Goal: Obtain resource: Download file/media

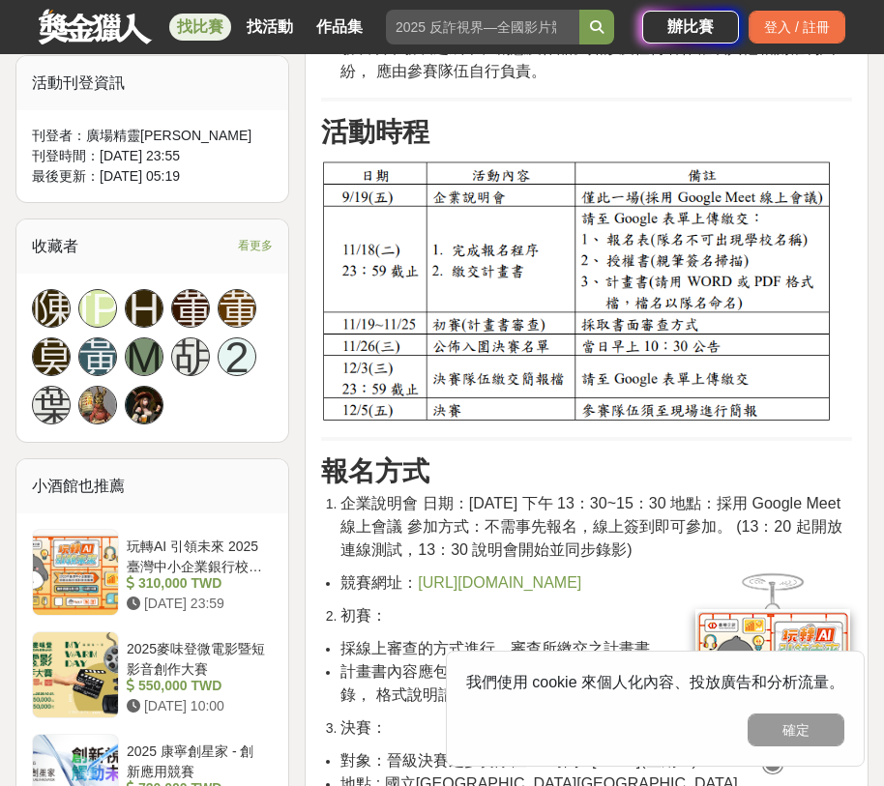
scroll to position [1257, 0]
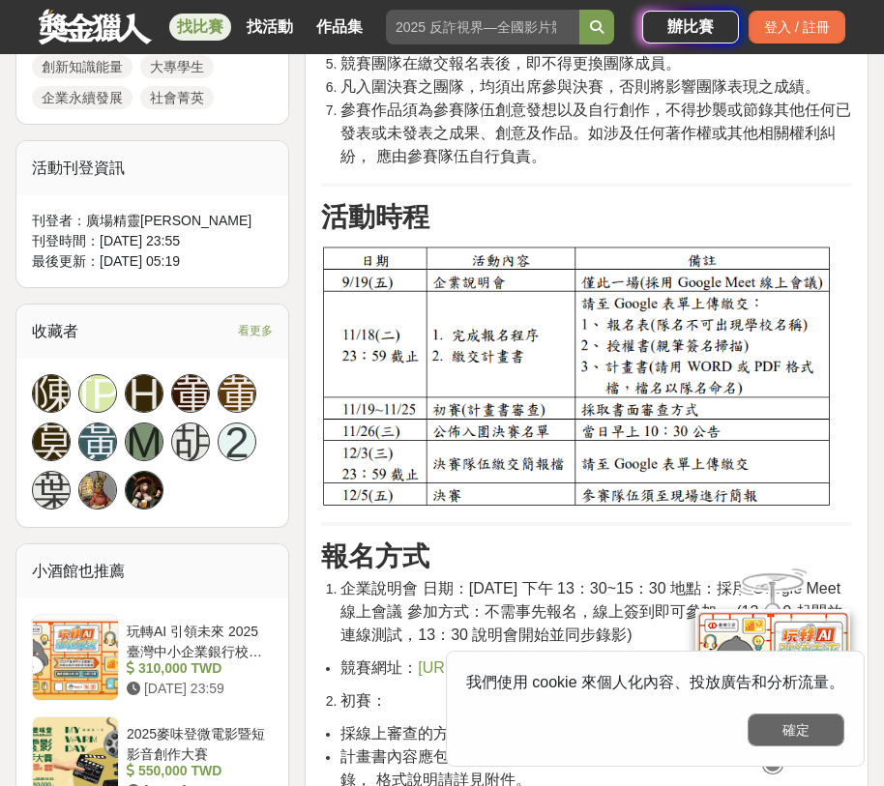
click at [799, 729] on button "確定" at bounding box center [795, 729] width 97 height 33
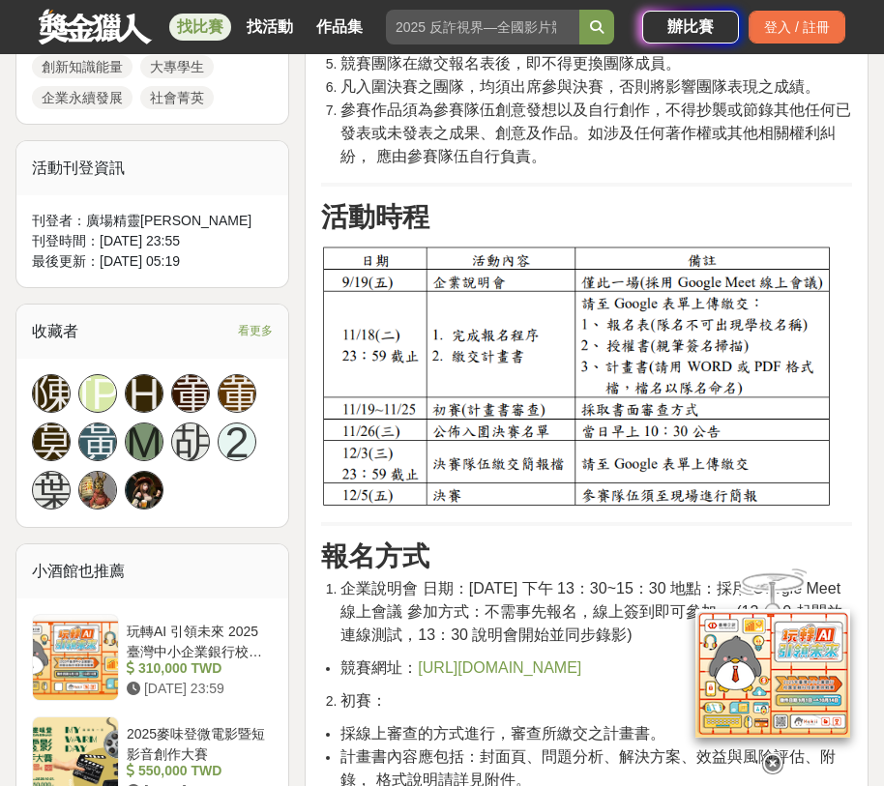
click at [773, 768] on icon at bounding box center [772, 763] width 21 height 21
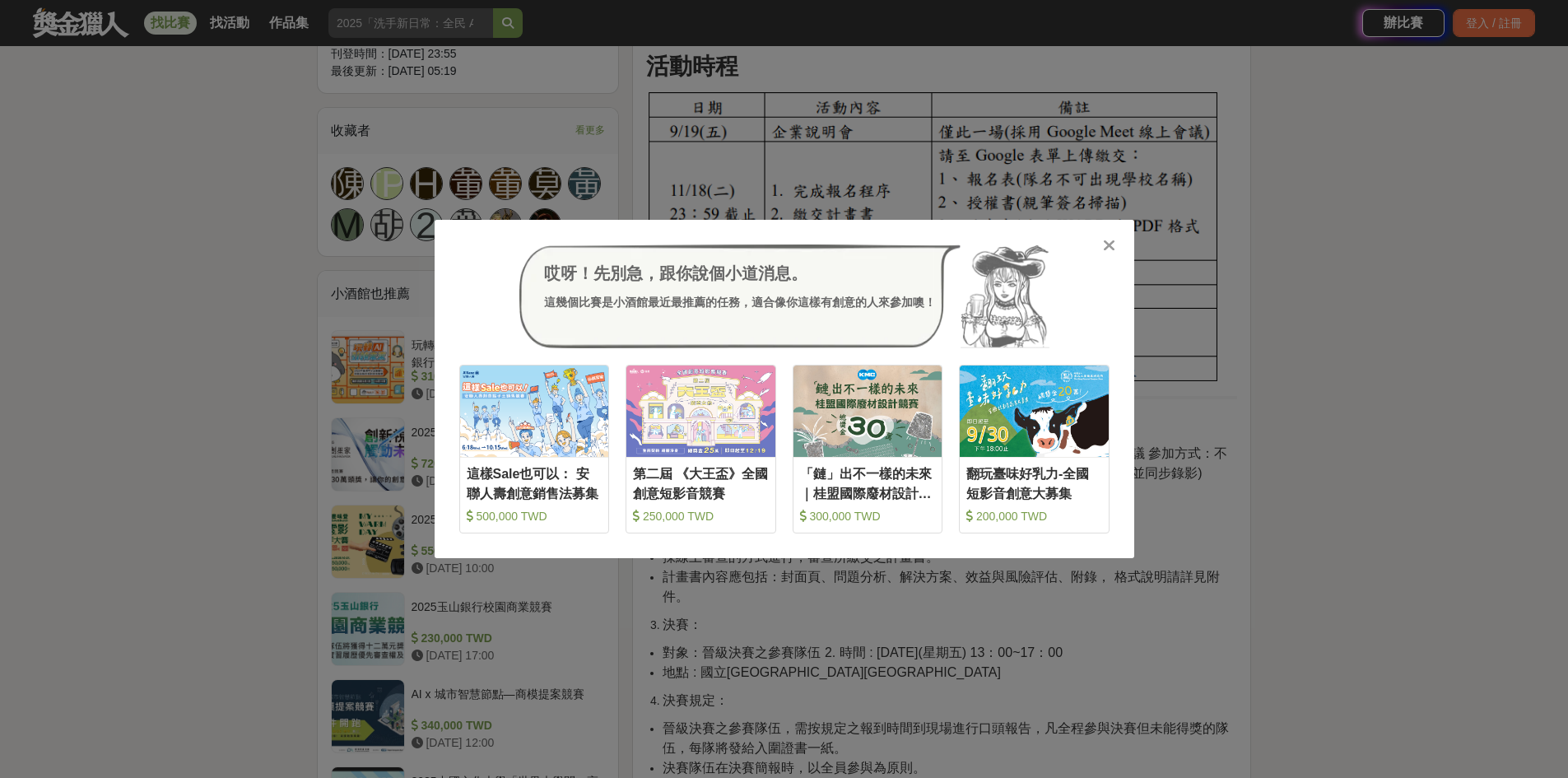
click at [752, 248] on icon at bounding box center [1108, 244] width 13 height 16
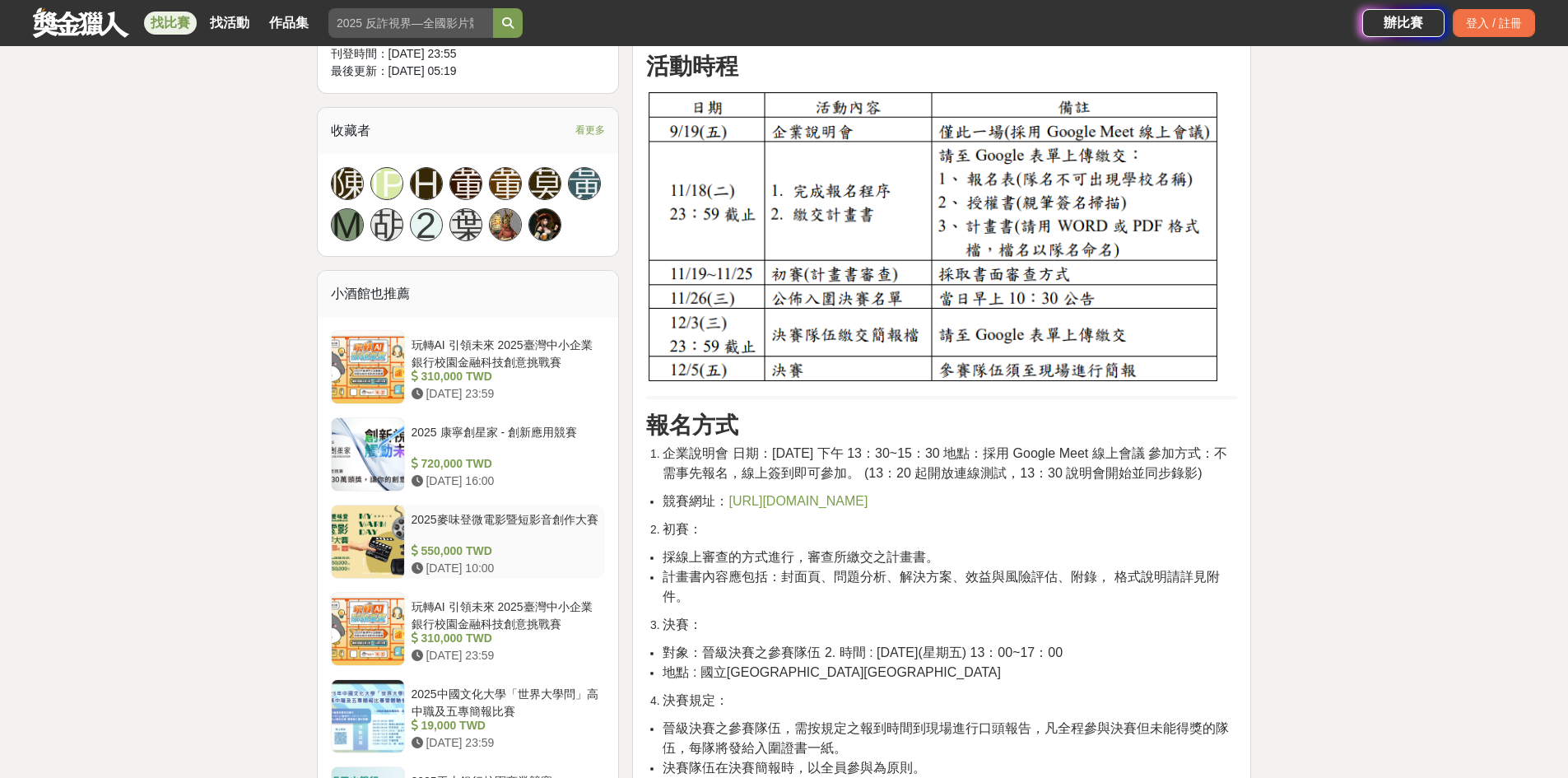
click at [535, 511] on div "2025麥味登微電影暨短影音創作大賽" at bounding box center [505, 526] width 187 height 31
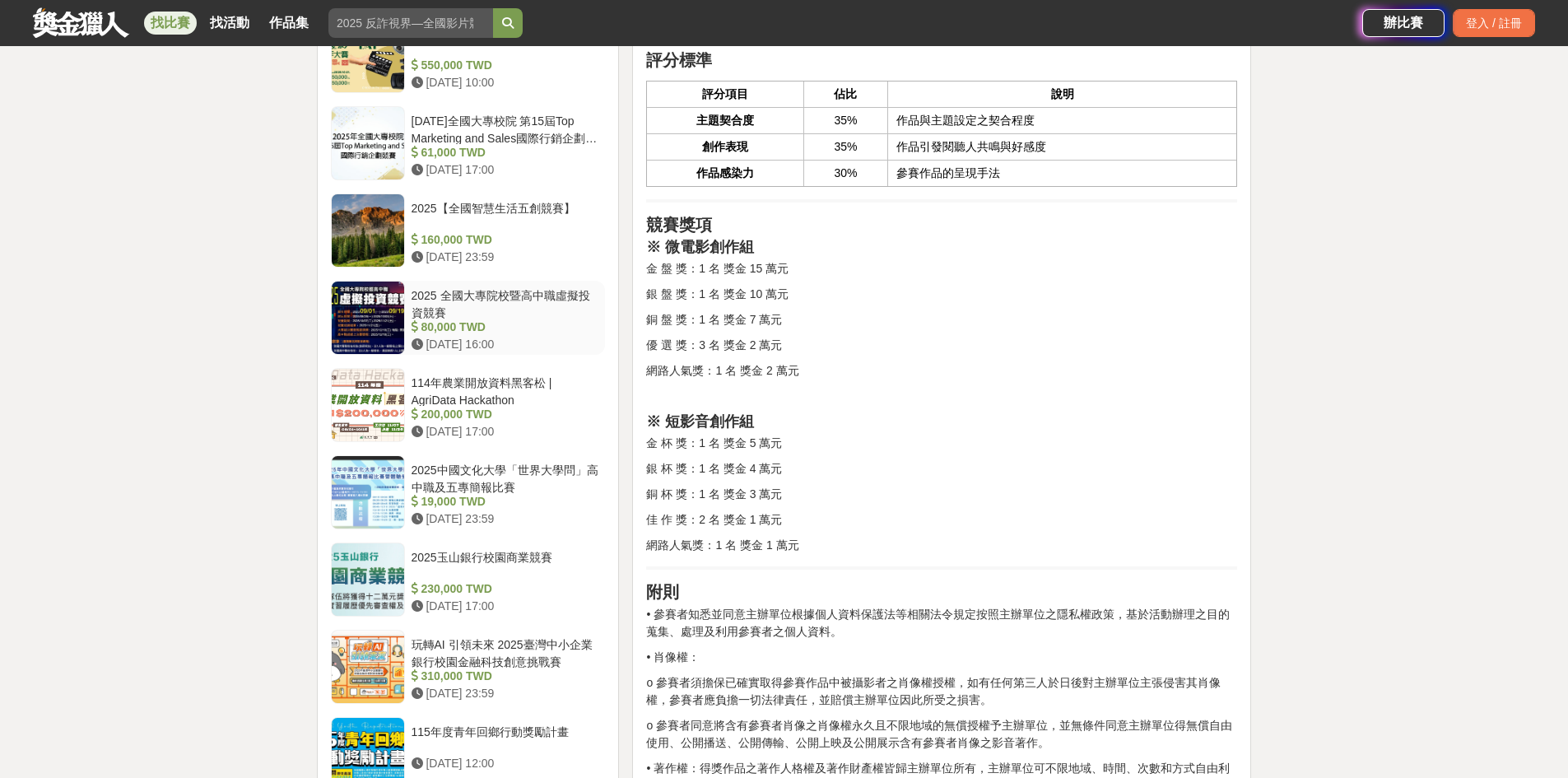
scroll to position [1811, 0]
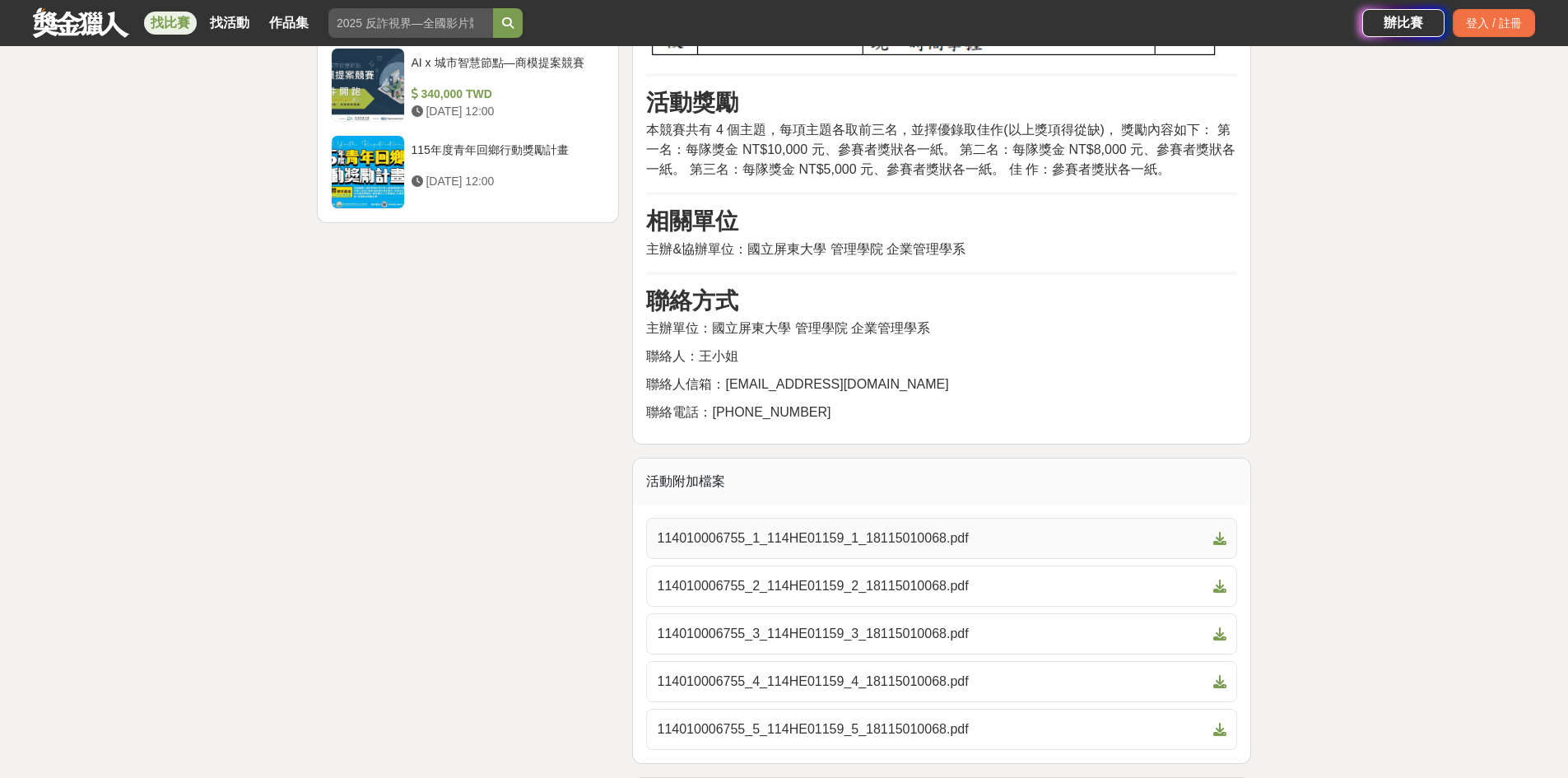
scroll to position [2289, 0]
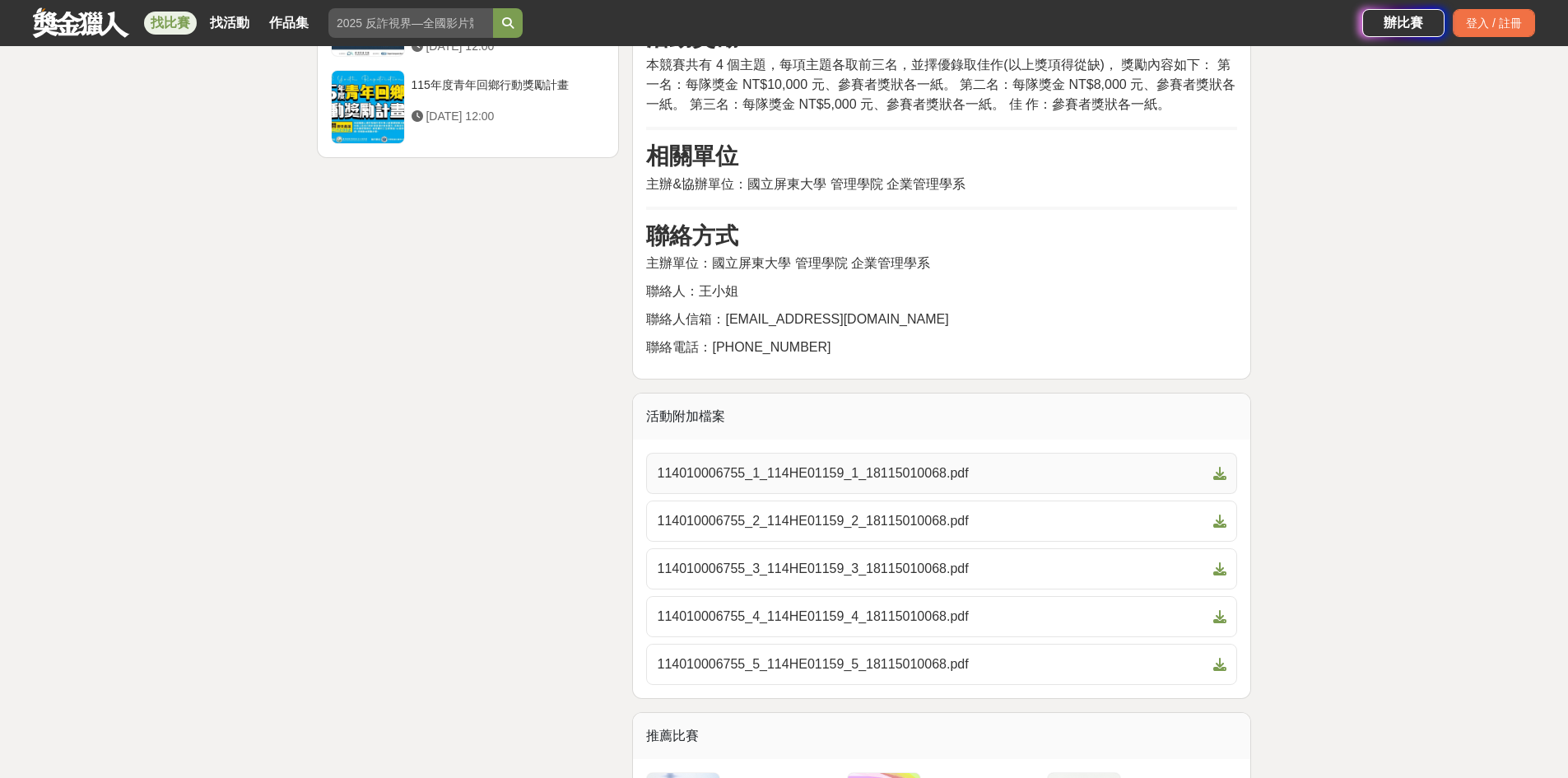
click at [752, 483] on span "114010006755_1_114HE01159_1_18115010068.pdf" at bounding box center [931, 472] width 550 height 20
